Goal: Navigation & Orientation: Find specific page/section

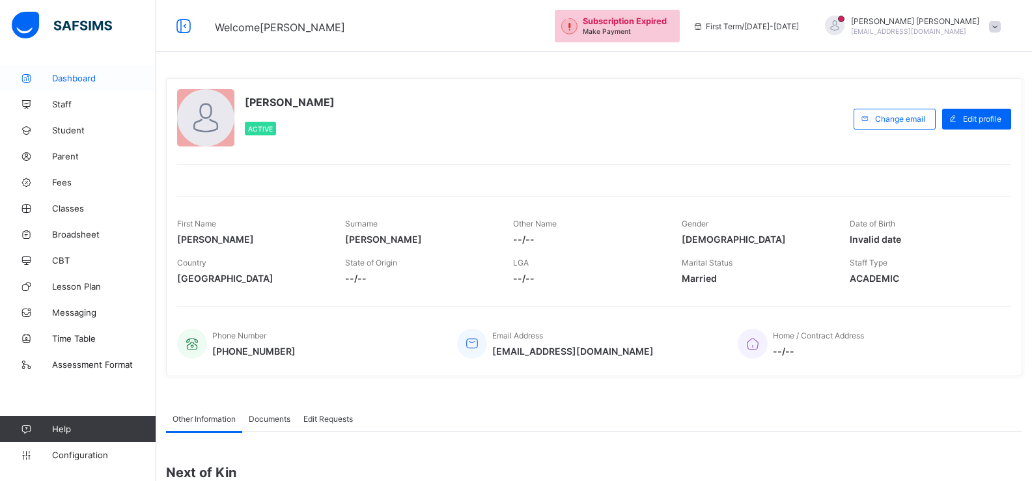
click at [74, 74] on span "Dashboard" at bounding box center [104, 78] width 104 height 10
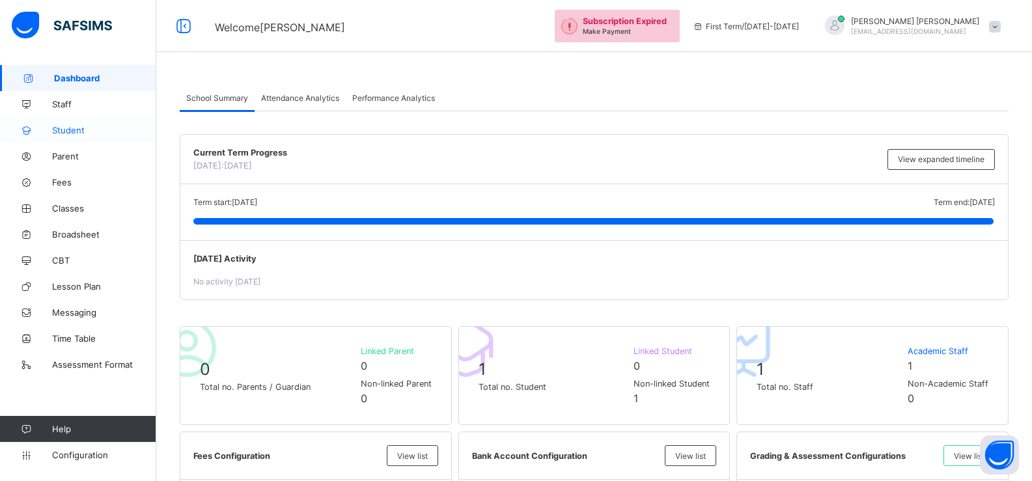
click at [77, 137] on link "Student" at bounding box center [78, 130] width 156 height 26
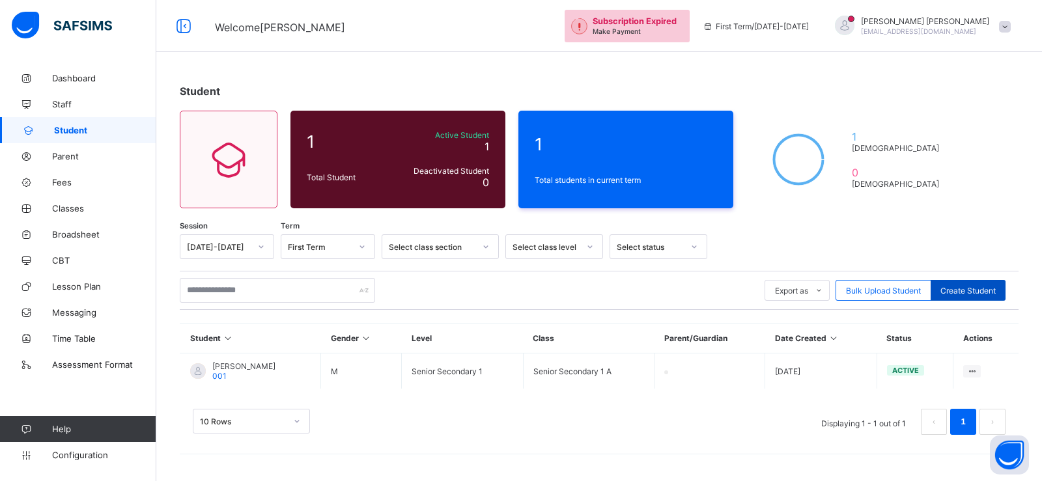
click at [959, 292] on span "Create Student" at bounding box center [967, 291] width 55 height 10
select select "**"
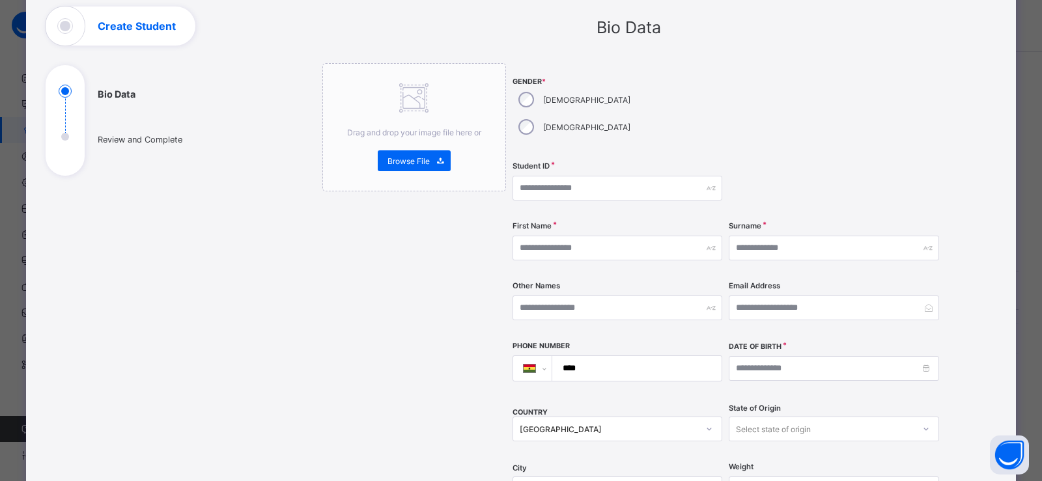
scroll to position [104, 0]
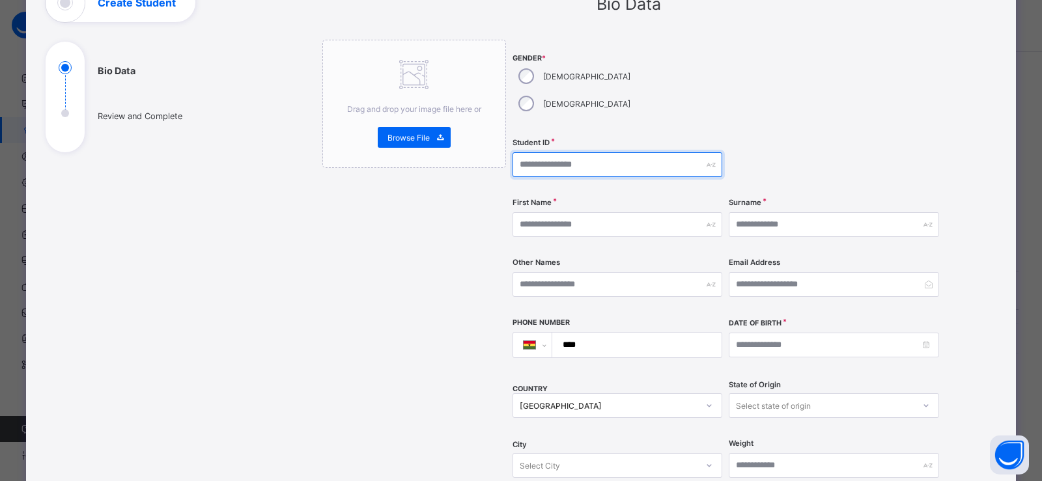
click at [554, 152] on input "text" at bounding box center [617, 164] width 210 height 25
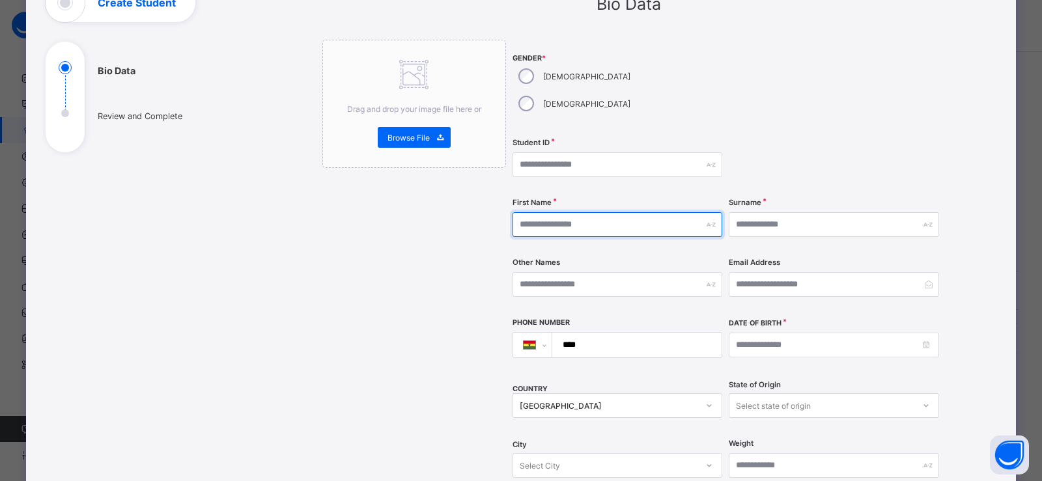
click at [568, 212] on input "text" at bounding box center [617, 224] width 210 height 25
click at [473, 263] on div "Drag and drop your image file here or Browse File" at bounding box center [414, 411] width 184 height 743
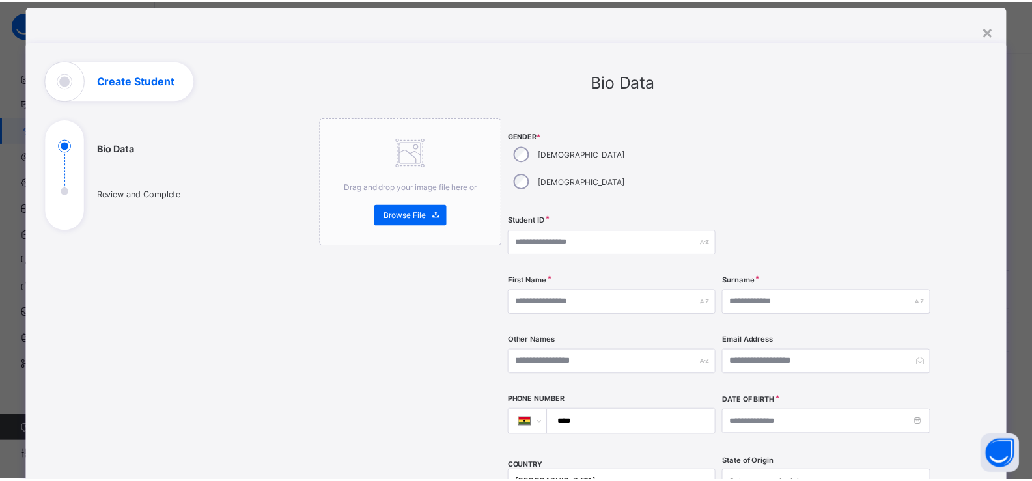
scroll to position [0, 0]
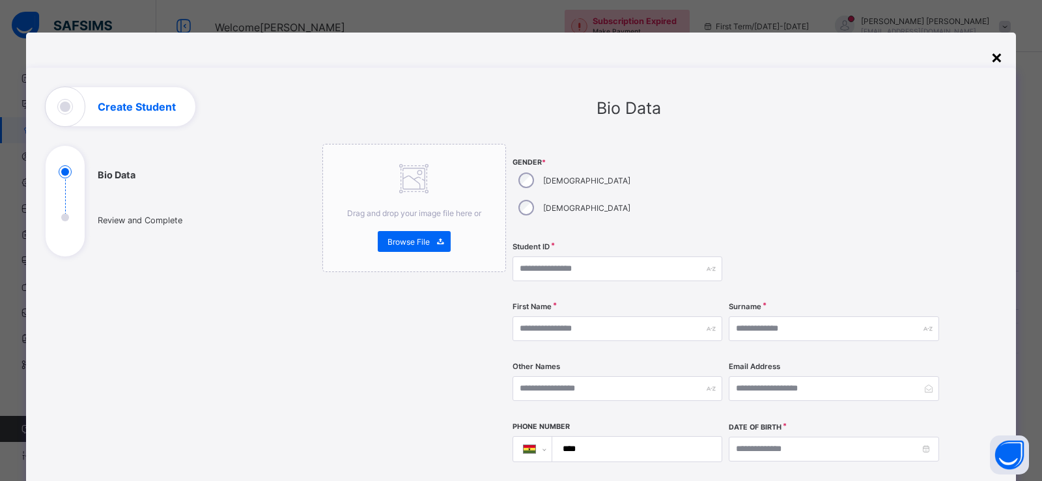
click at [993, 58] on div "×" at bounding box center [996, 57] width 12 height 22
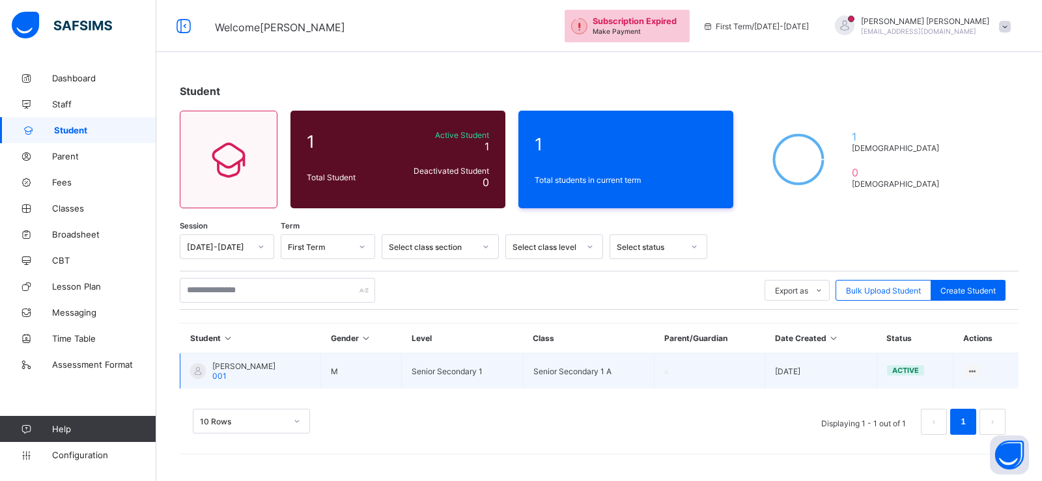
click at [260, 372] on div "Evelyn Yeboah 001" at bounding box center [243, 371] width 63 height 20
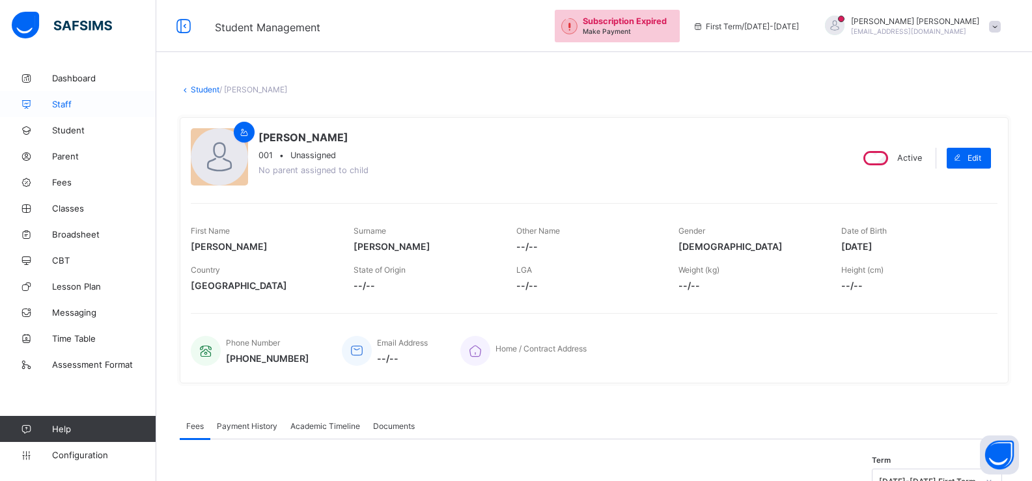
click at [68, 110] on link "Staff" at bounding box center [78, 104] width 156 height 26
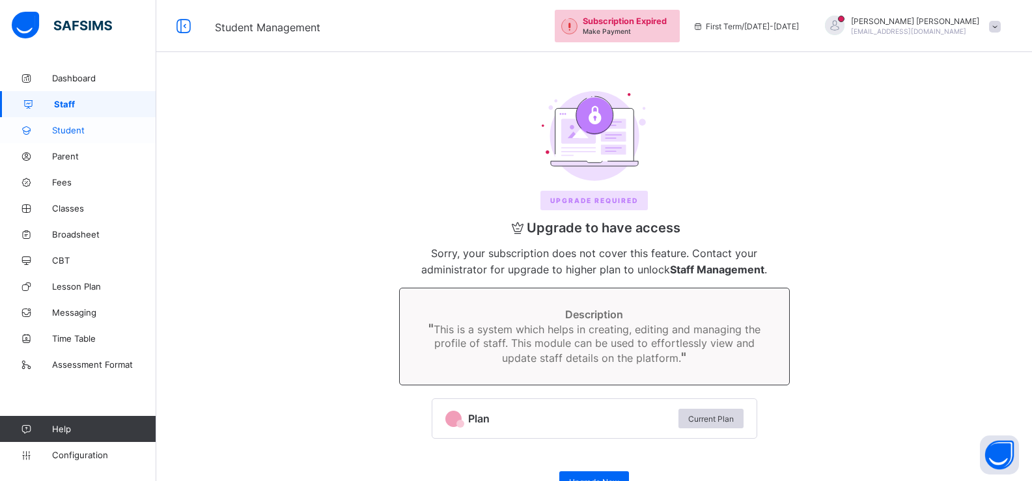
click at [67, 130] on span "Student" at bounding box center [104, 130] width 104 height 10
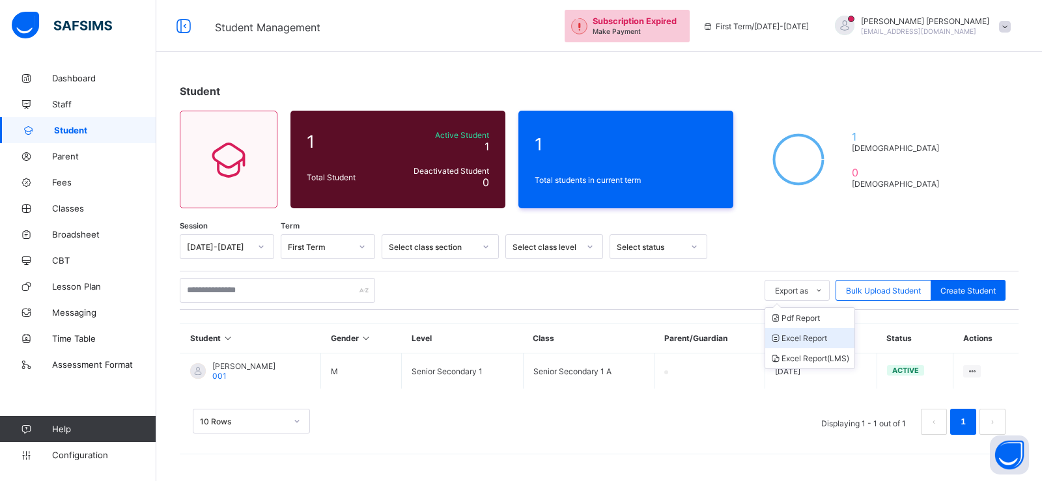
click at [822, 333] on li "Excel Report" at bounding box center [809, 338] width 89 height 20
click at [90, 214] on link "Classes" at bounding box center [78, 208] width 156 height 26
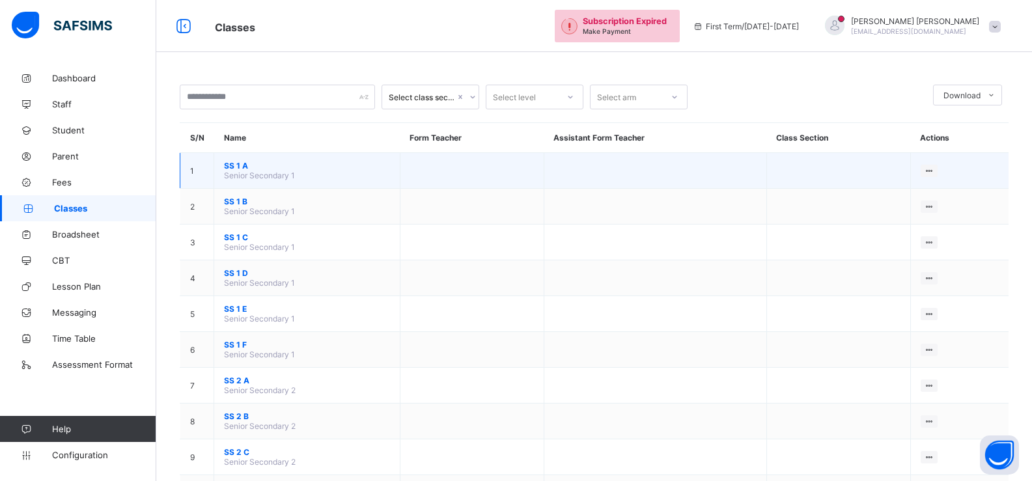
click at [244, 162] on span "SS 1 A" at bounding box center [307, 166] width 166 height 10
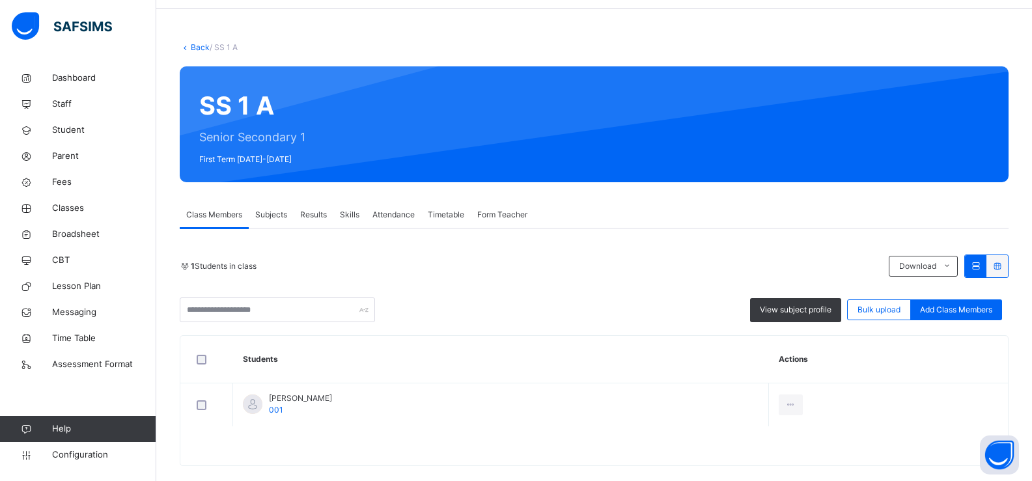
scroll to position [61, 0]
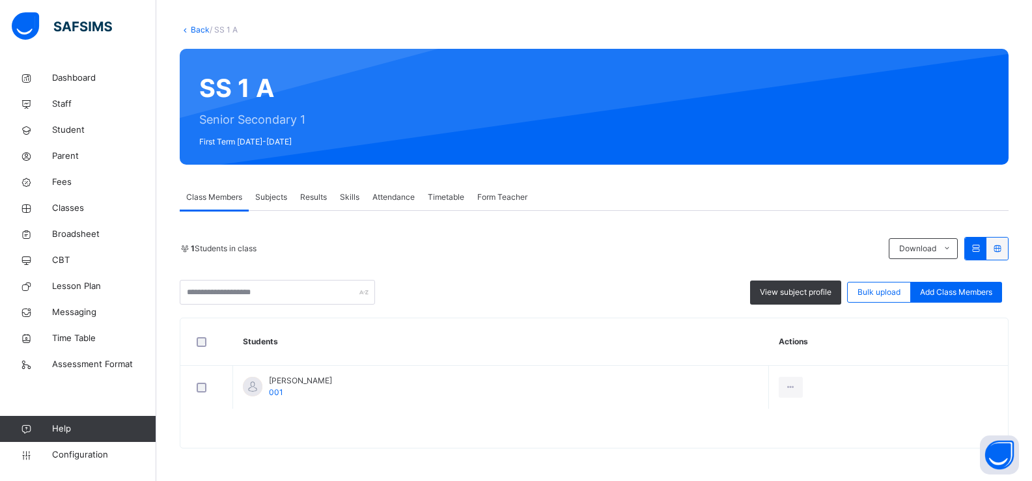
click at [313, 194] on span "Results" at bounding box center [313, 197] width 27 height 12
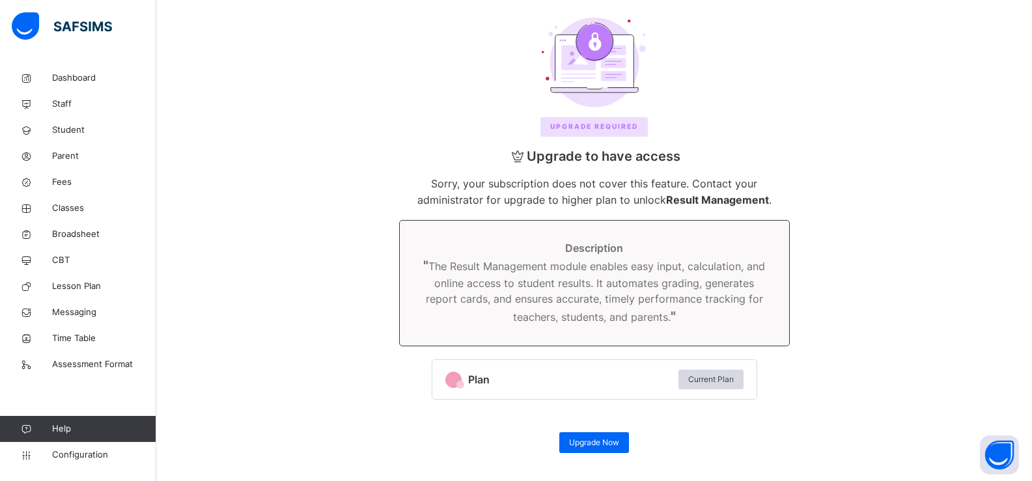
scroll to position [324, 0]
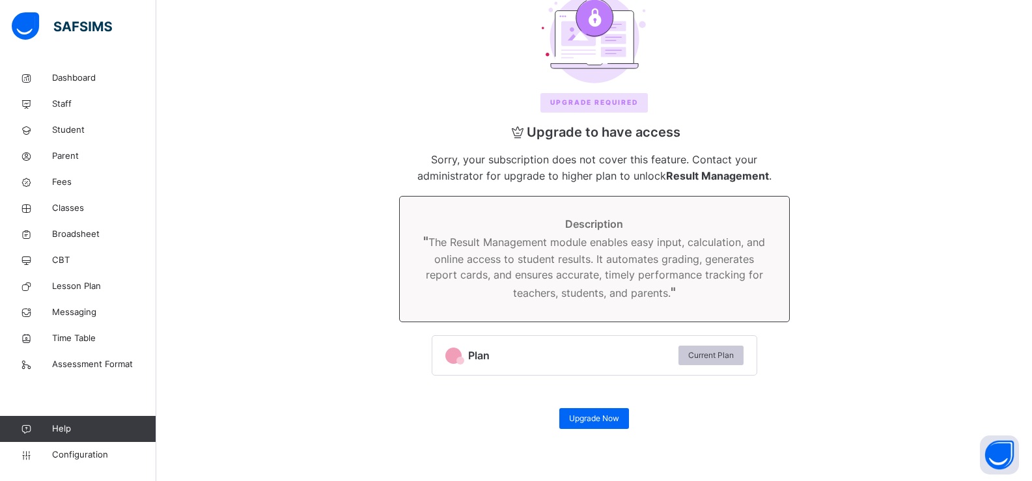
click at [714, 356] on span "Current Plan" at bounding box center [711, 356] width 46 height 12
click at [589, 422] on span "Upgrade Now" at bounding box center [594, 419] width 50 height 12
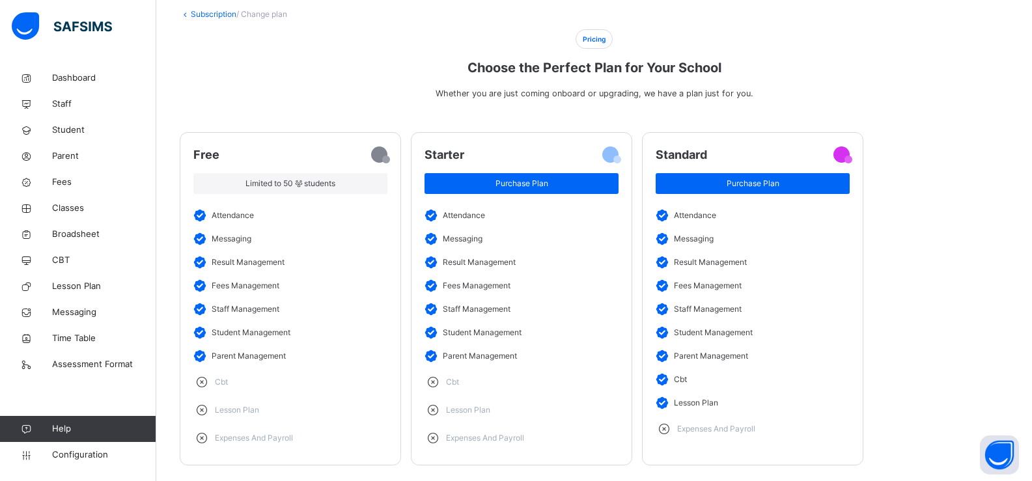
scroll to position [78, 0]
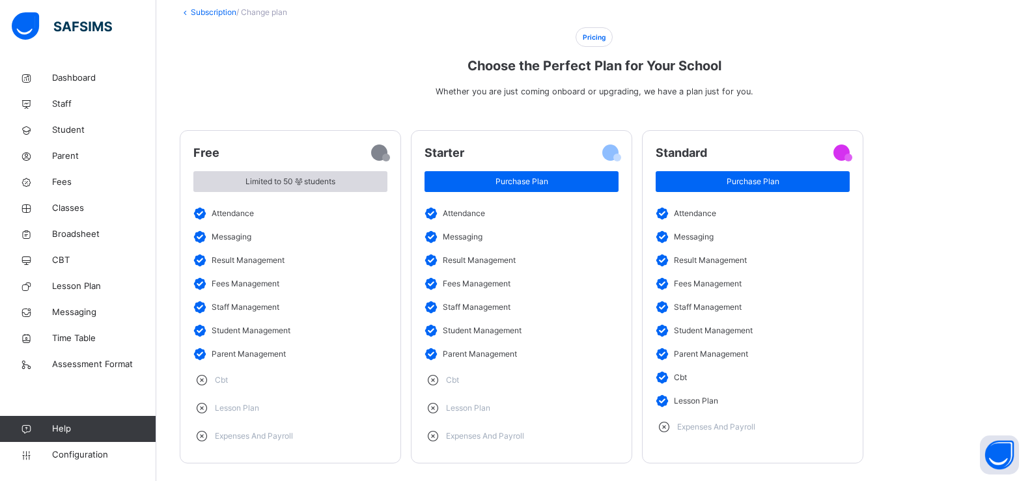
click at [296, 188] on div "Limited to 50 students" at bounding box center [290, 181] width 194 height 21
click at [294, 187] on icon at bounding box center [298, 182] width 11 height 12
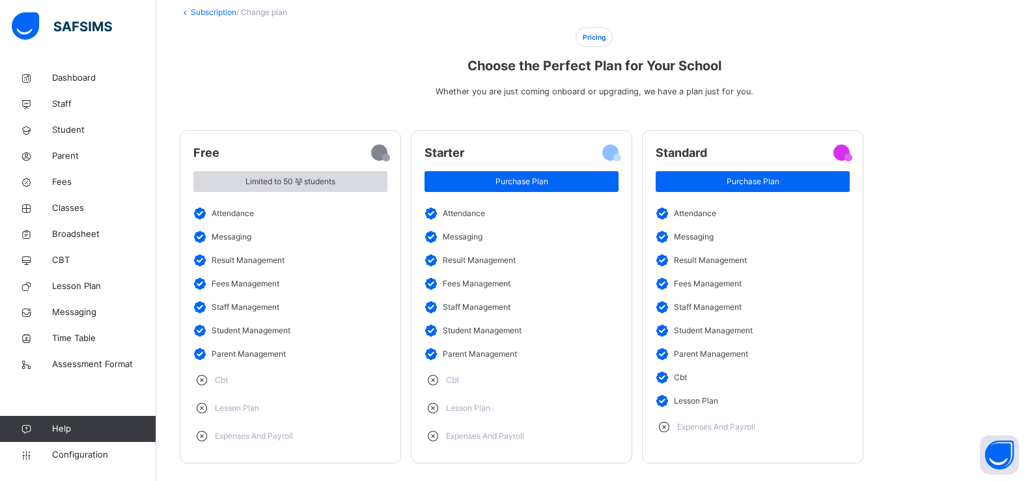
click at [294, 187] on icon at bounding box center [298, 182] width 11 height 12
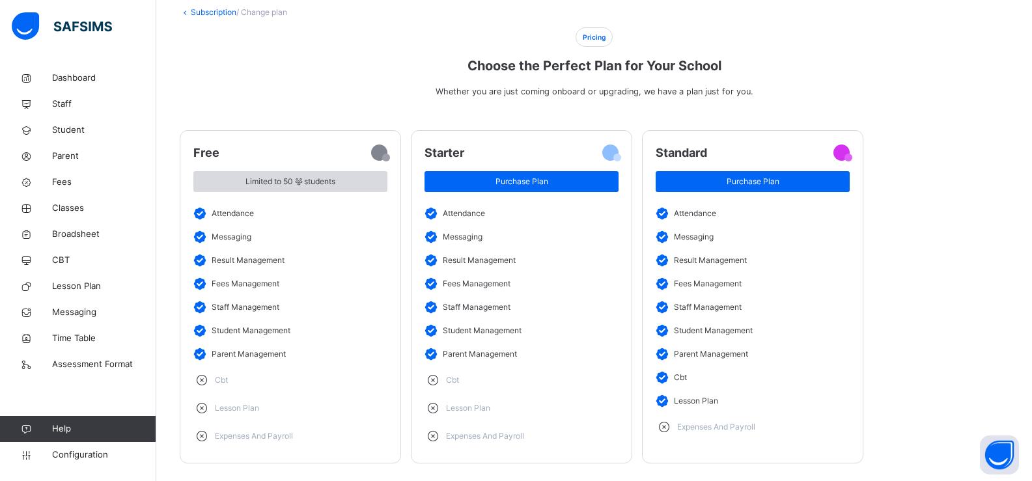
click at [294, 187] on icon at bounding box center [298, 182] width 11 height 12
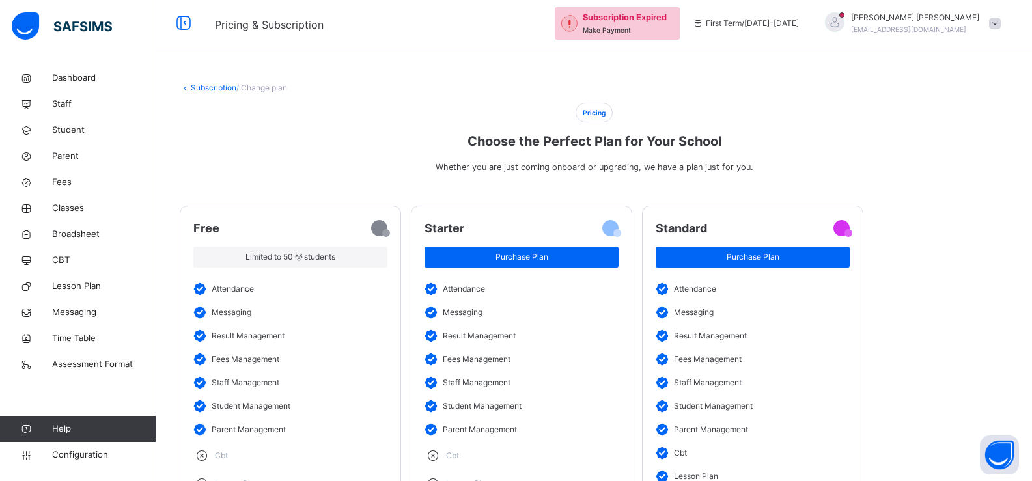
scroll to position [0, 0]
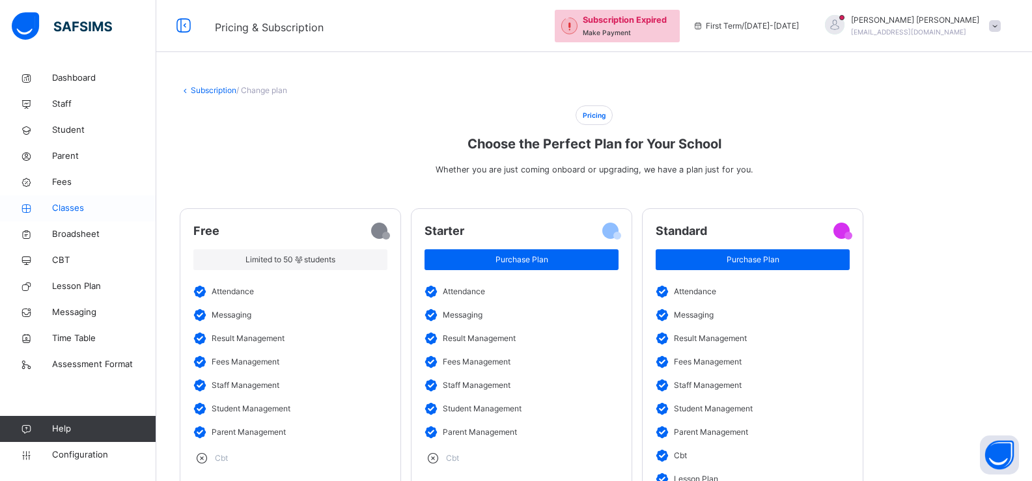
click at [72, 212] on span "Classes" at bounding box center [104, 208] width 104 height 13
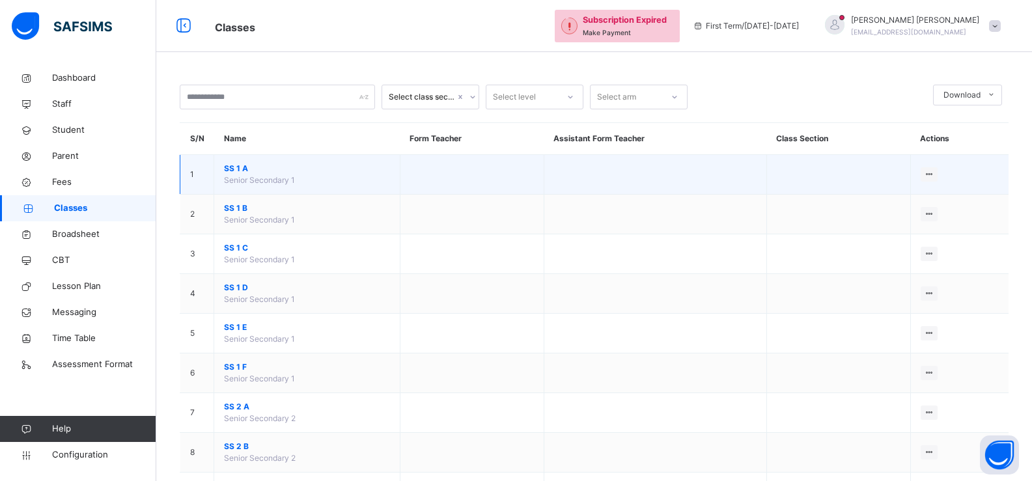
click at [292, 168] on span "SS 1 A" at bounding box center [307, 169] width 166 height 12
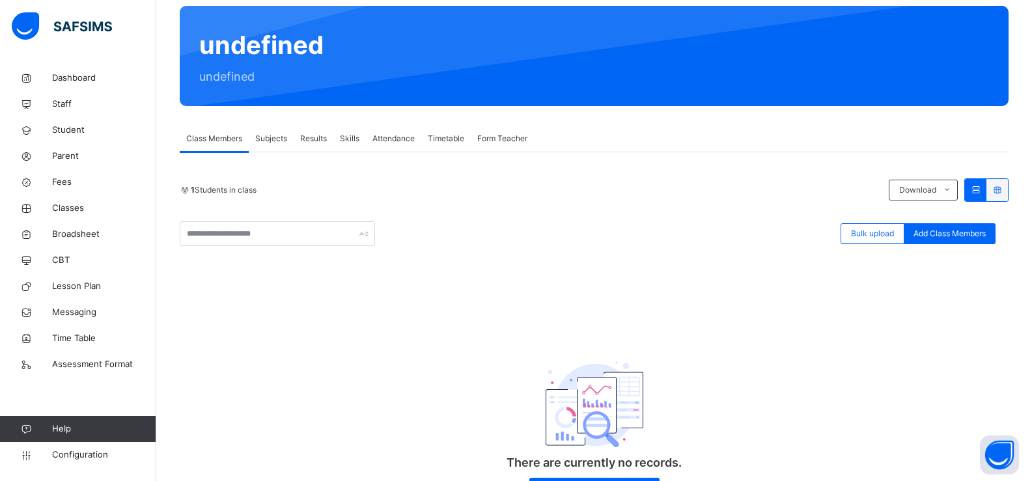
scroll to position [104, 0]
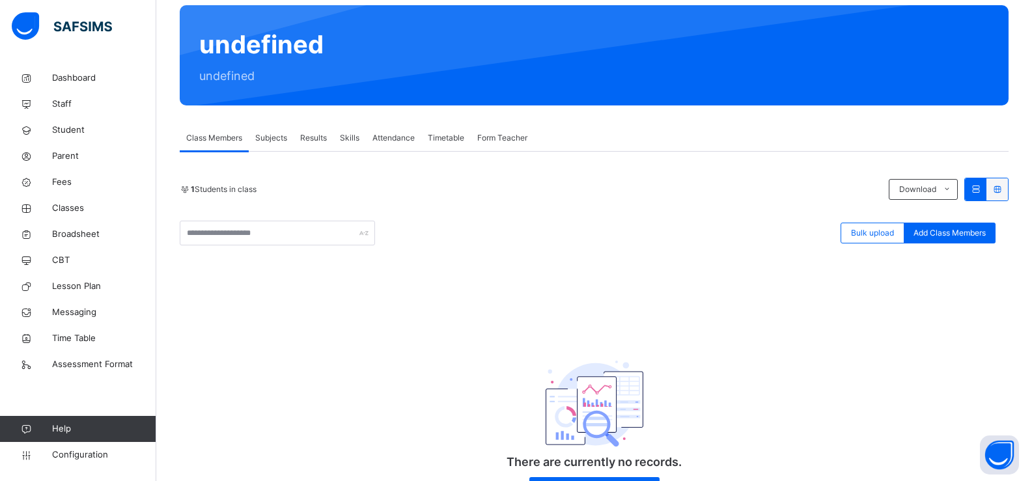
click at [236, 40] on div "undefined undefined" at bounding box center [594, 55] width 829 height 100
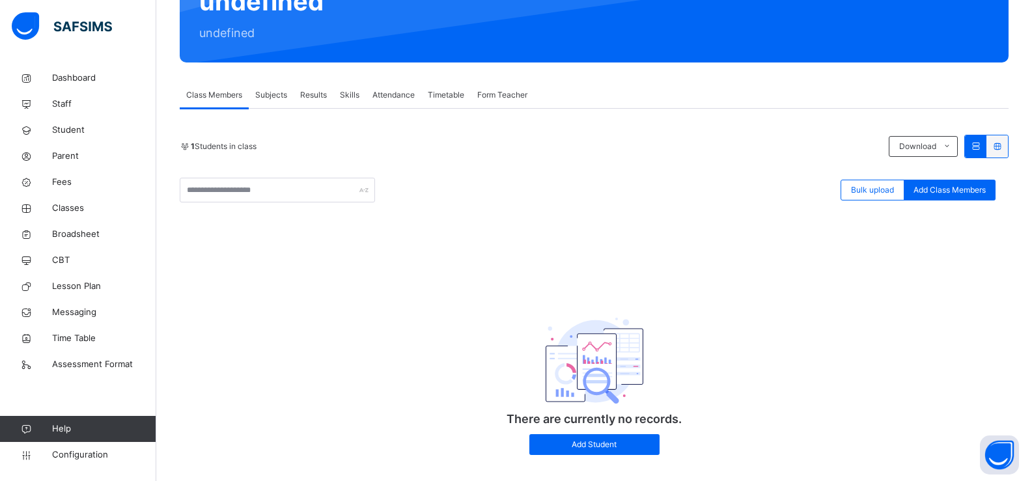
scroll to position [137, 0]
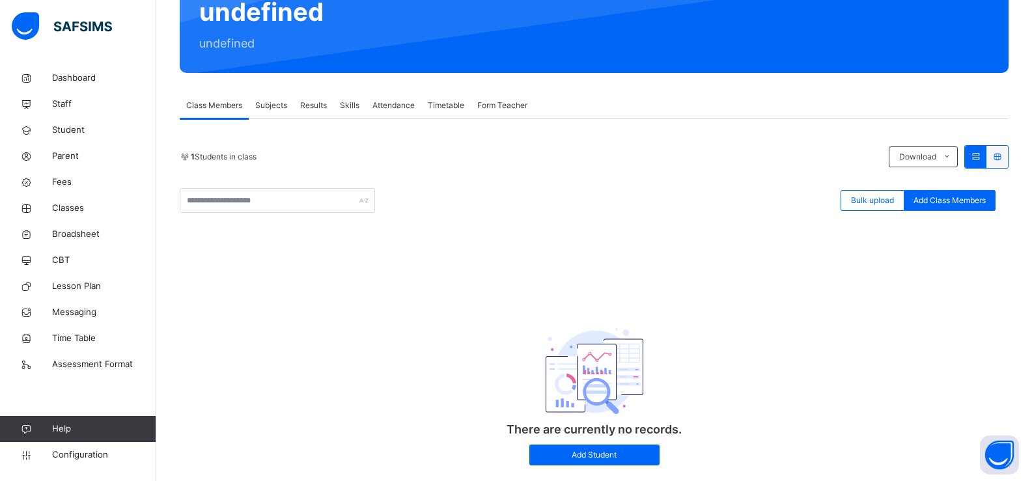
click at [269, 110] on span "Subjects" at bounding box center [271, 106] width 32 height 12
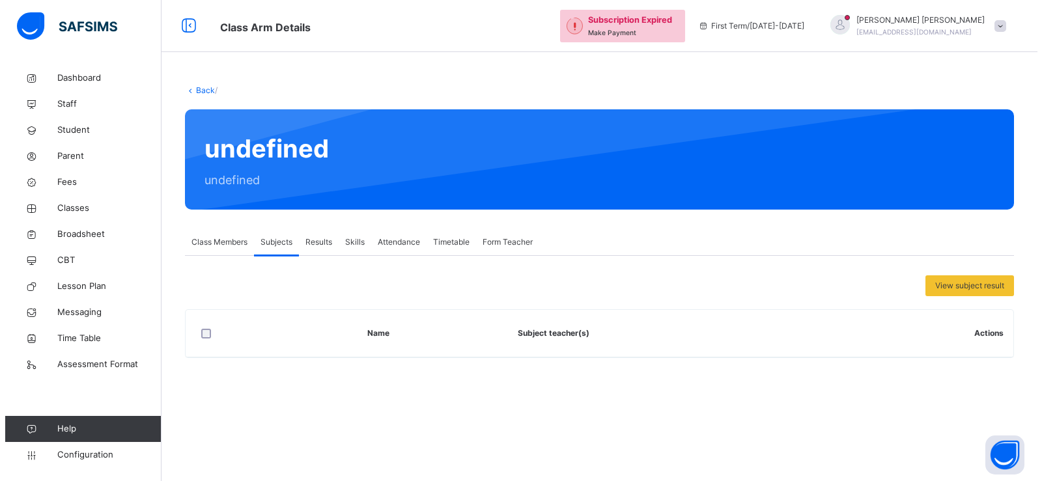
scroll to position [0, 0]
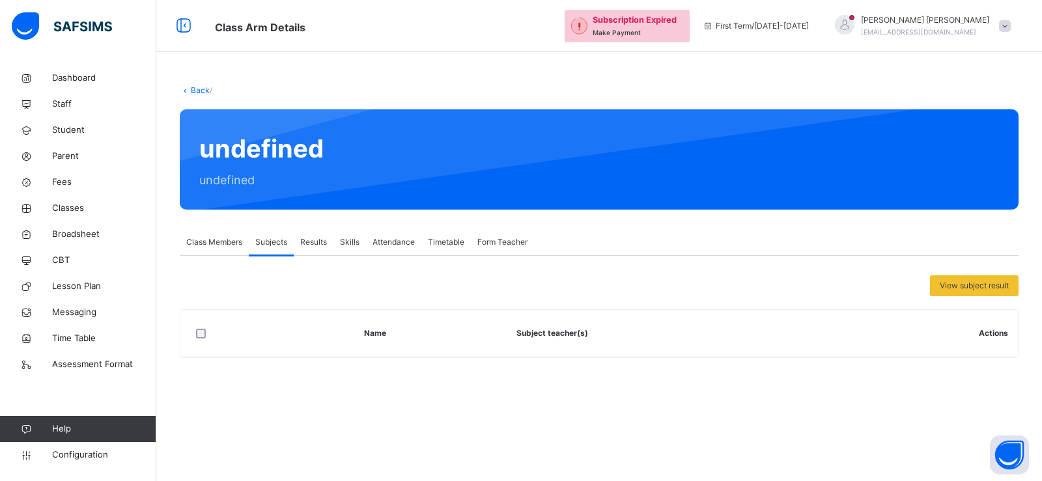
click at [321, 242] on span "Results" at bounding box center [313, 242] width 27 height 12
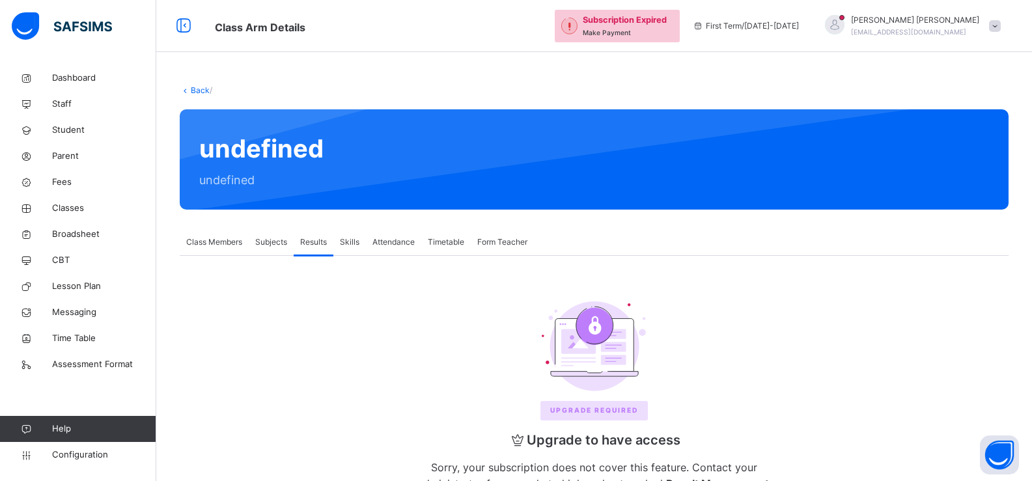
click at [280, 240] on span "Subjects" at bounding box center [271, 242] width 32 height 12
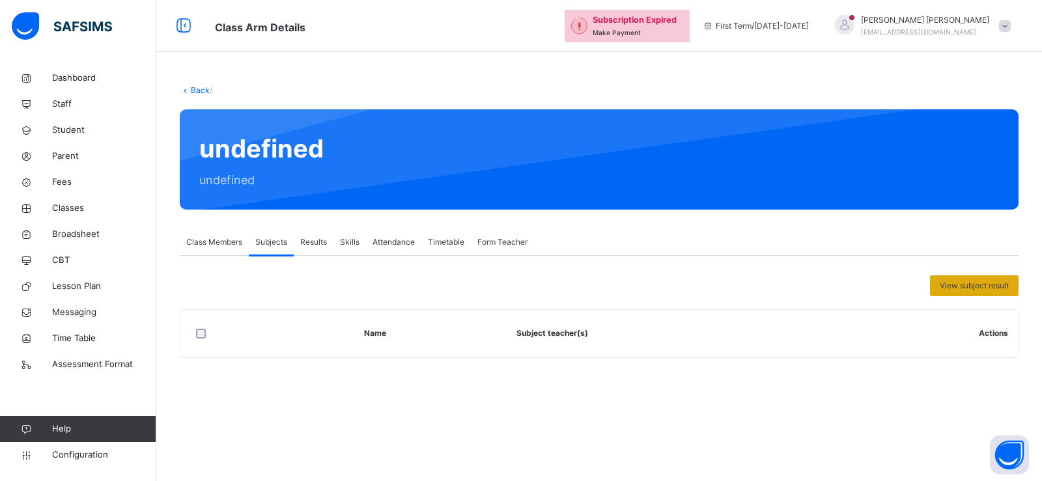
click at [950, 288] on span "View subject result" at bounding box center [973, 286] width 69 height 12
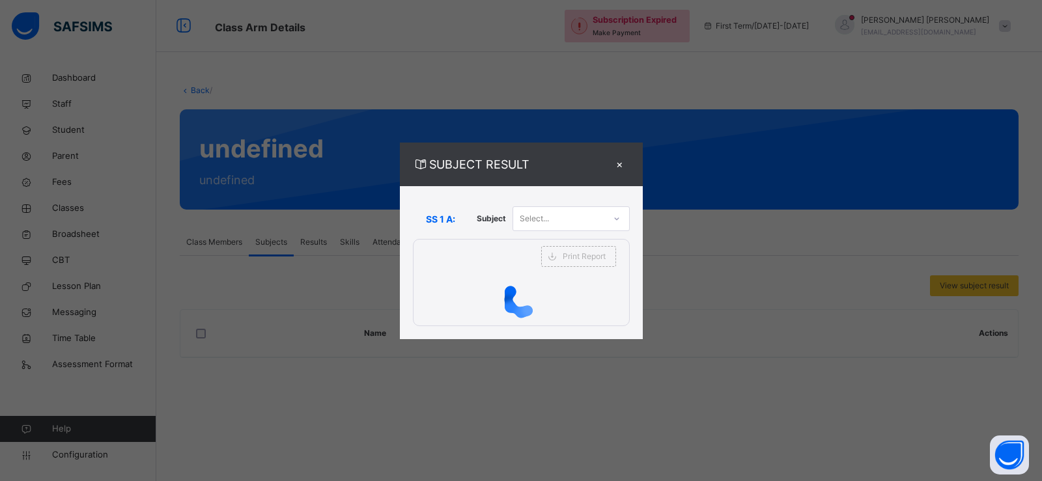
click at [301, 263] on div "SUBJECT RESULT × SS 1 A: Subject Select... Print Report Amoafo Technical Instit…" at bounding box center [521, 240] width 1042 height 481
